Goal: Task Accomplishment & Management: Use online tool/utility

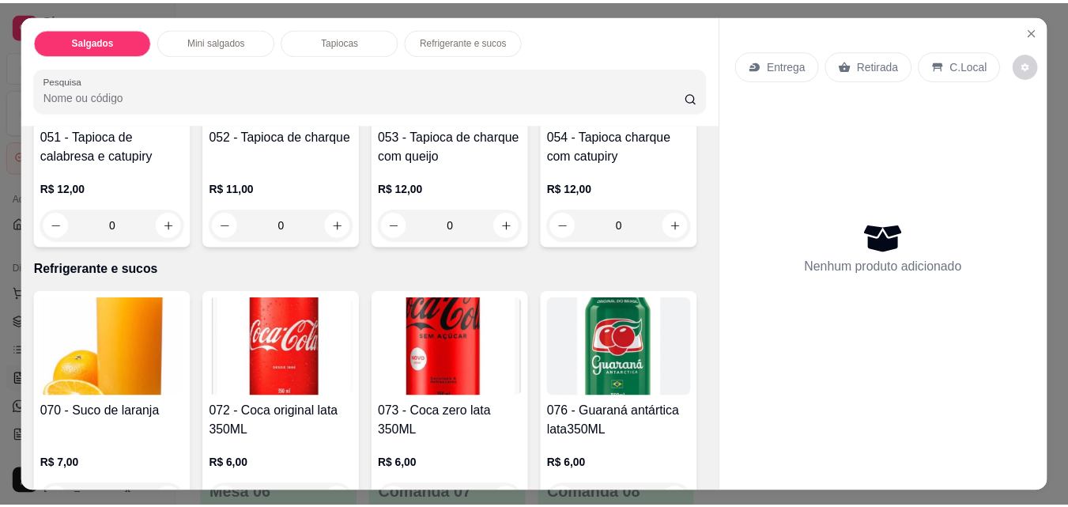
scroll to position [2793, 0]
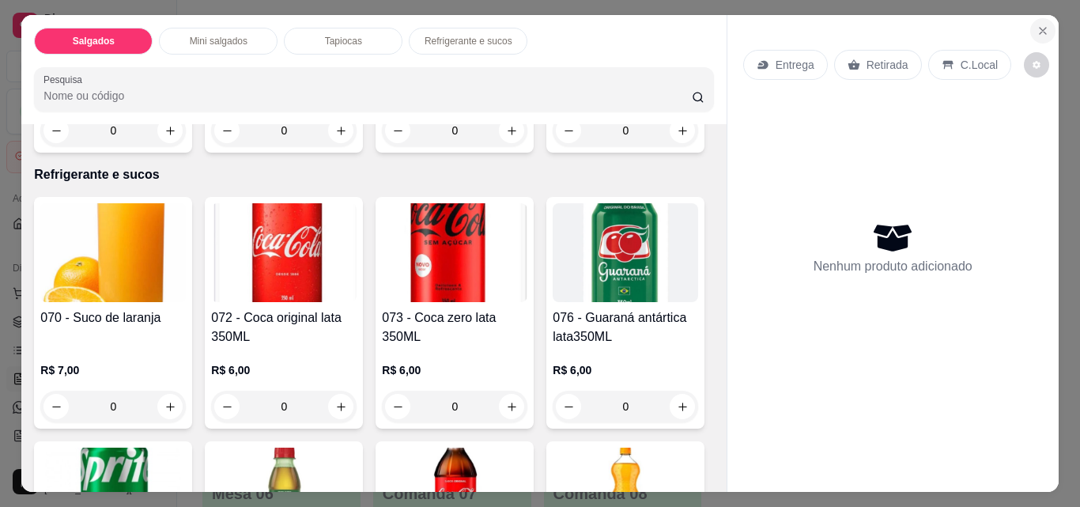
click at [1037, 28] on icon "Close" at bounding box center [1042, 31] width 13 height 13
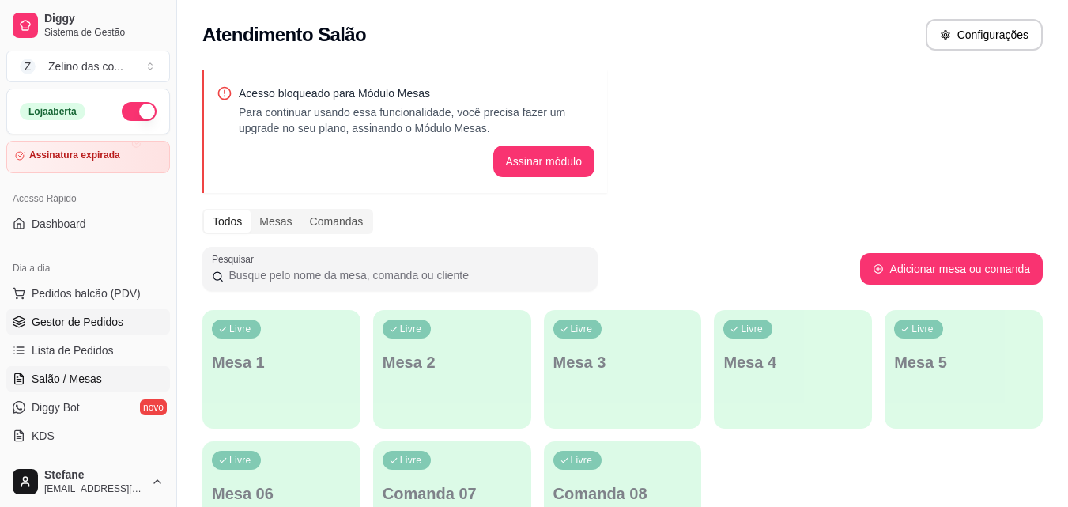
click at [32, 319] on span "Gestor de Pedidos" at bounding box center [78, 322] width 92 height 16
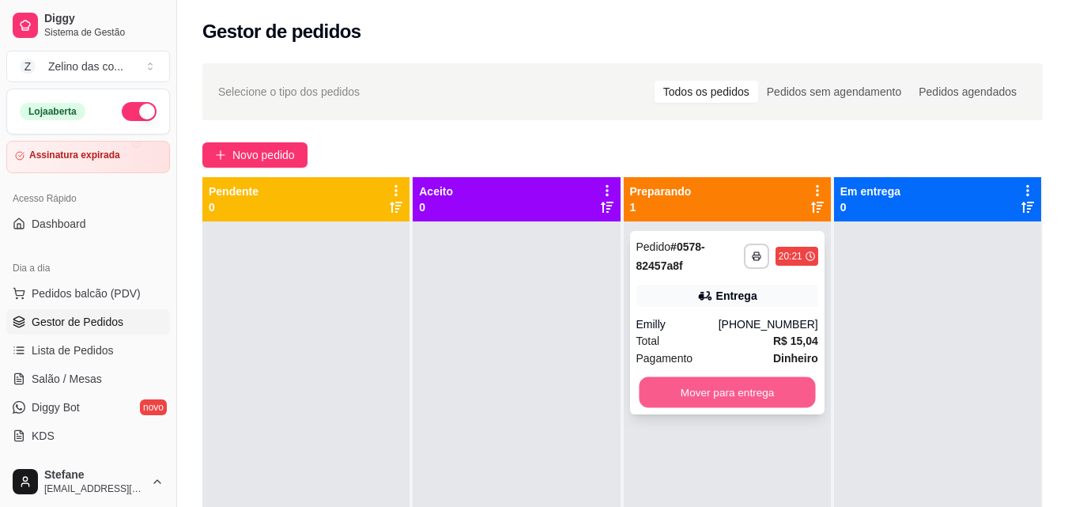
click at [701, 388] on button "Mover para entrega" at bounding box center [727, 392] width 176 height 31
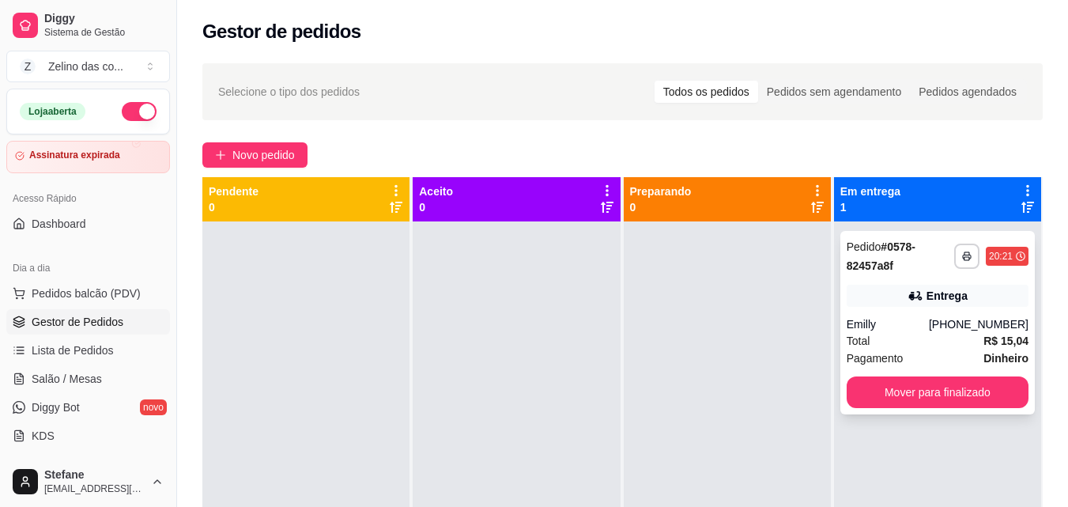
click at [930, 277] on div "**********" at bounding box center [937, 322] width 194 height 183
click at [902, 383] on button "Mover para finalizado" at bounding box center [938, 392] width 182 height 32
click at [911, 395] on button "Mover para finalizado" at bounding box center [938, 392] width 182 height 32
